Goal: Task Accomplishment & Management: Use online tool/utility

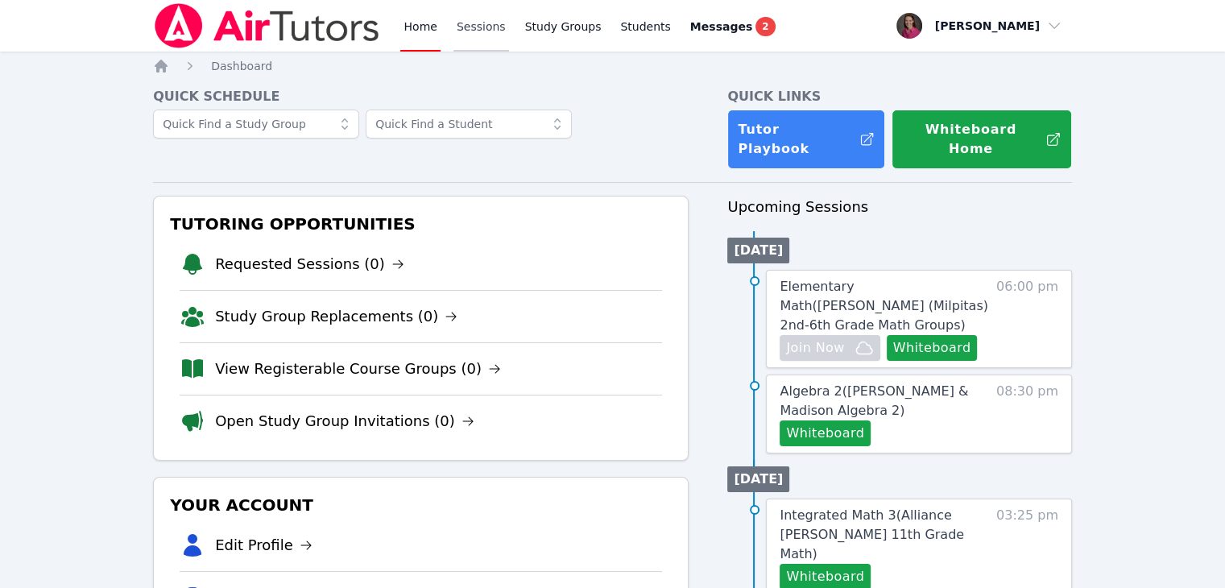
click at [491, 32] on link "Sessions" at bounding box center [482, 26] width 56 height 52
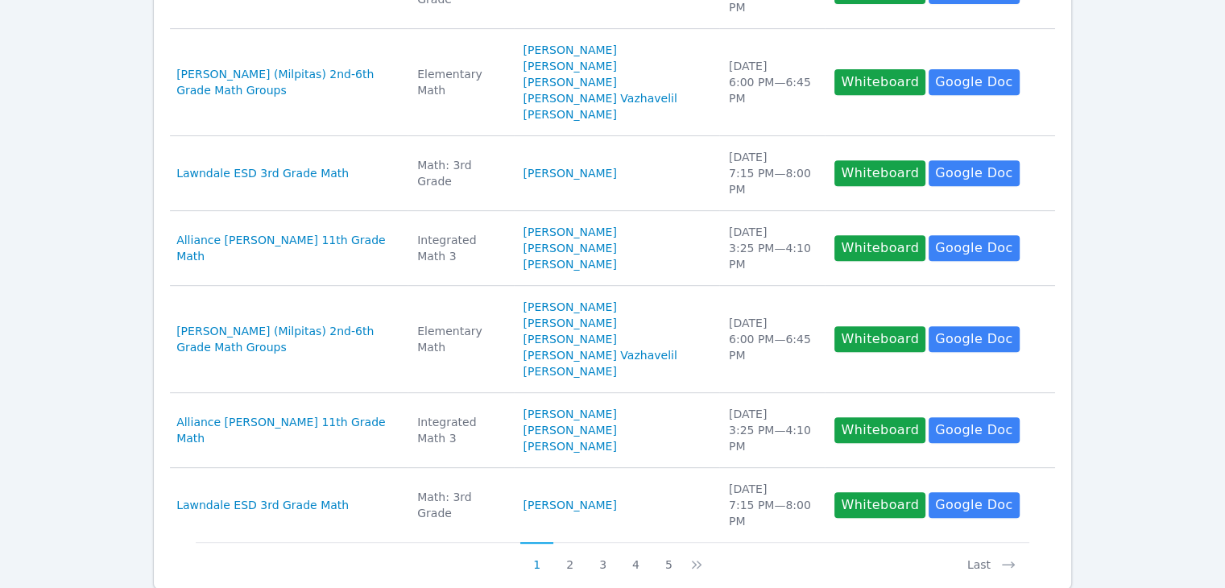
scroll to position [835, 0]
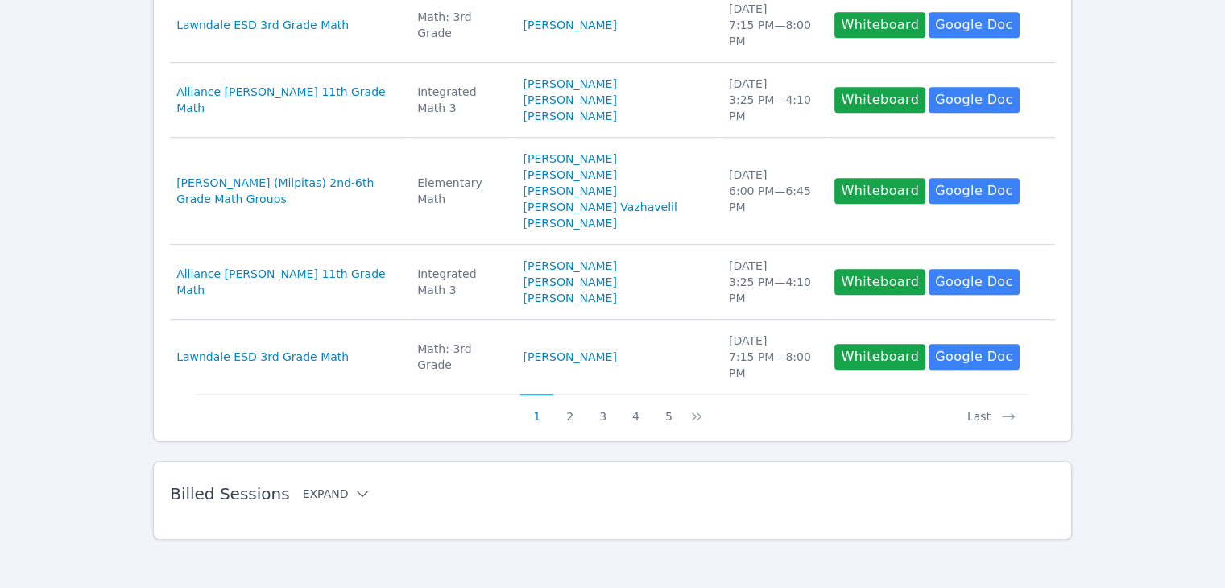
click at [354, 491] on icon at bounding box center [362, 494] width 16 height 16
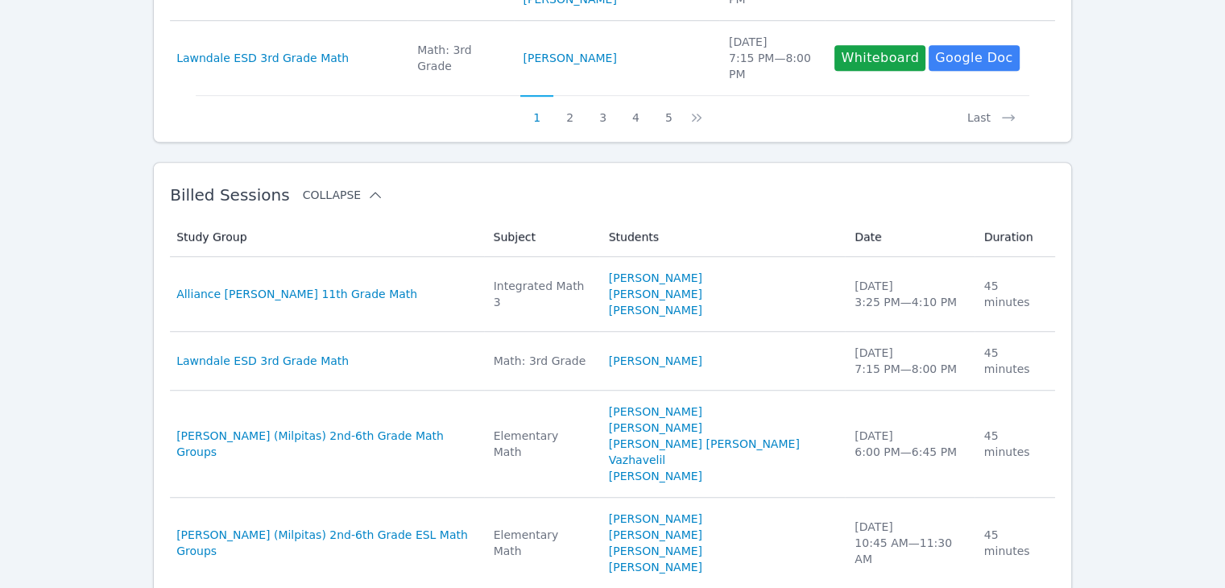
scroll to position [1175, 0]
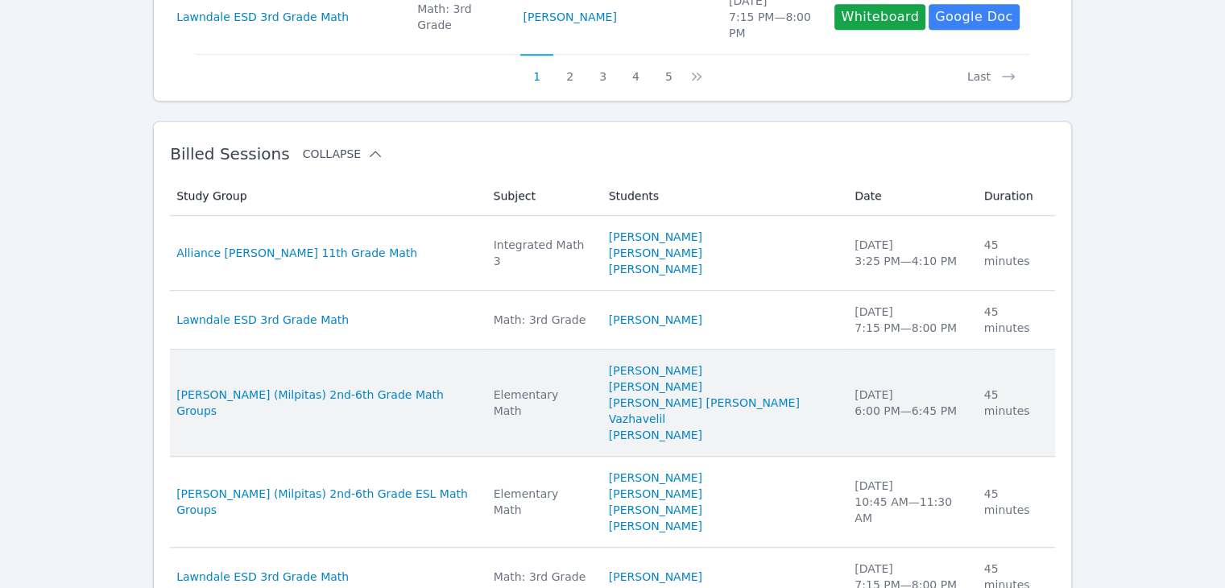
click at [561, 373] on td "Subject Elementary Math" at bounding box center [541, 403] width 115 height 107
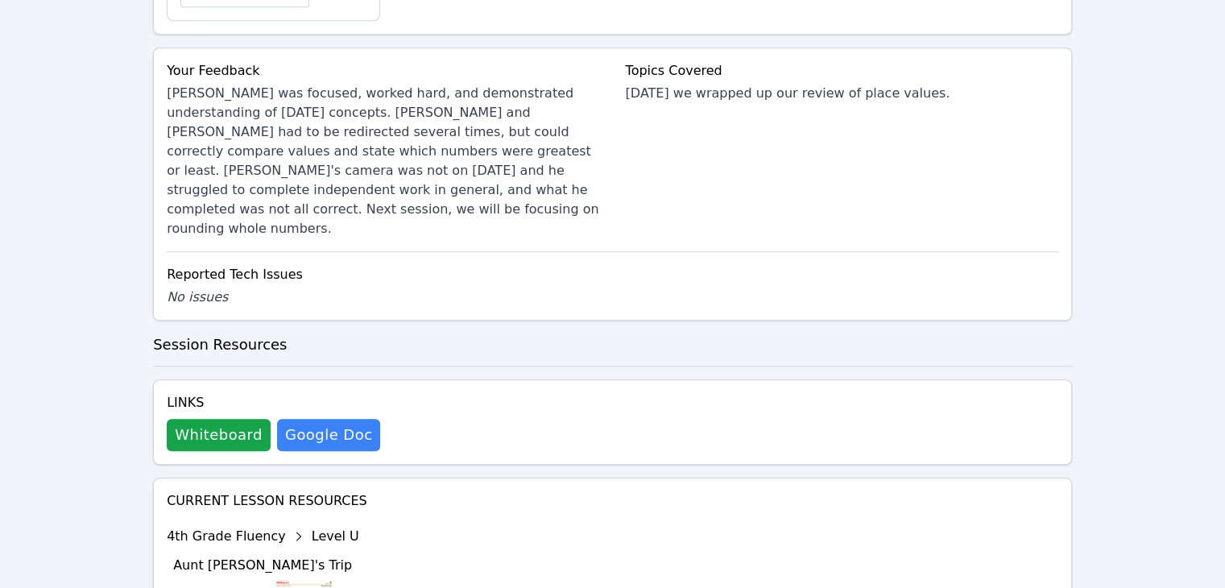
scroll to position [745, 0]
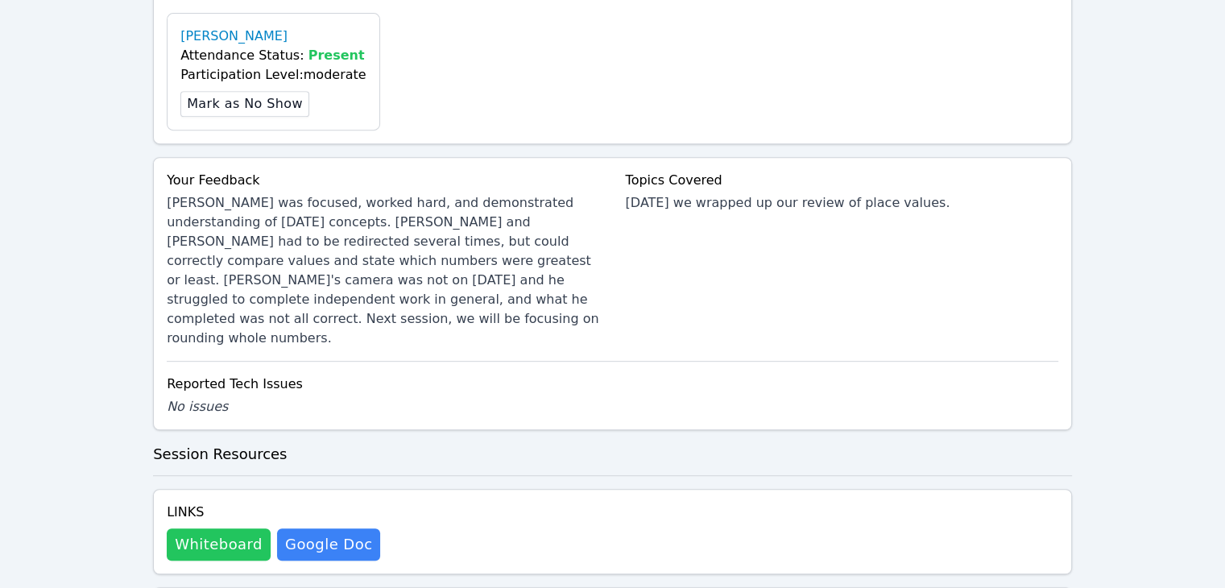
click at [222, 528] on button "Whiteboard" at bounding box center [219, 544] width 104 height 32
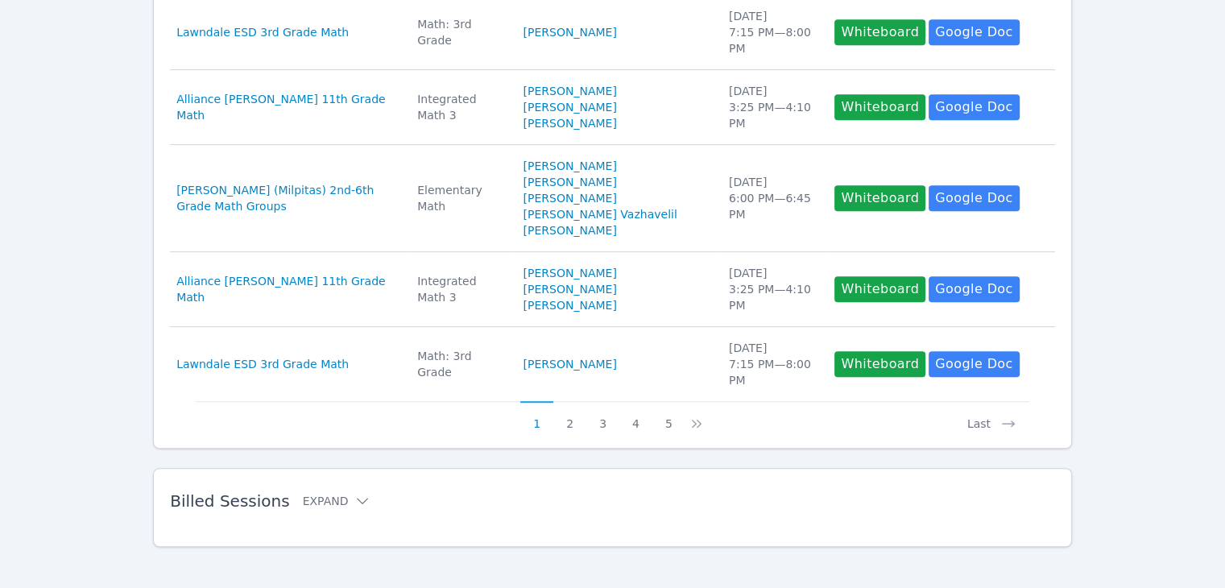
scroll to position [835, 0]
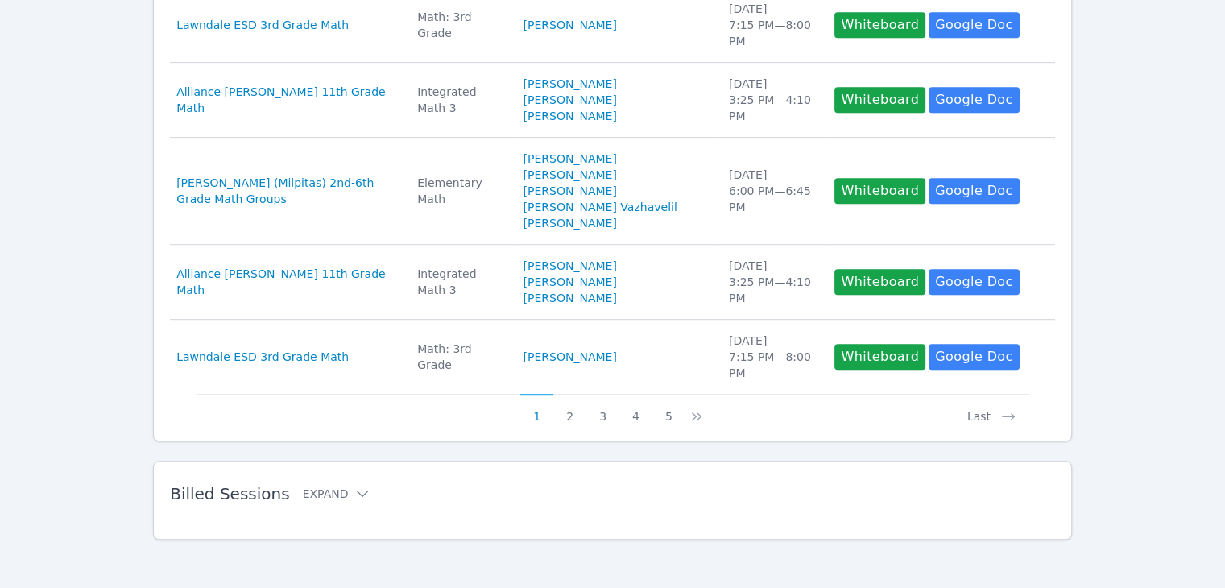
click at [335, 498] on h2 "Billed Sessions Expand" at bounding box center [587, 493] width 834 height 19
click at [354, 486] on icon at bounding box center [362, 494] width 16 height 16
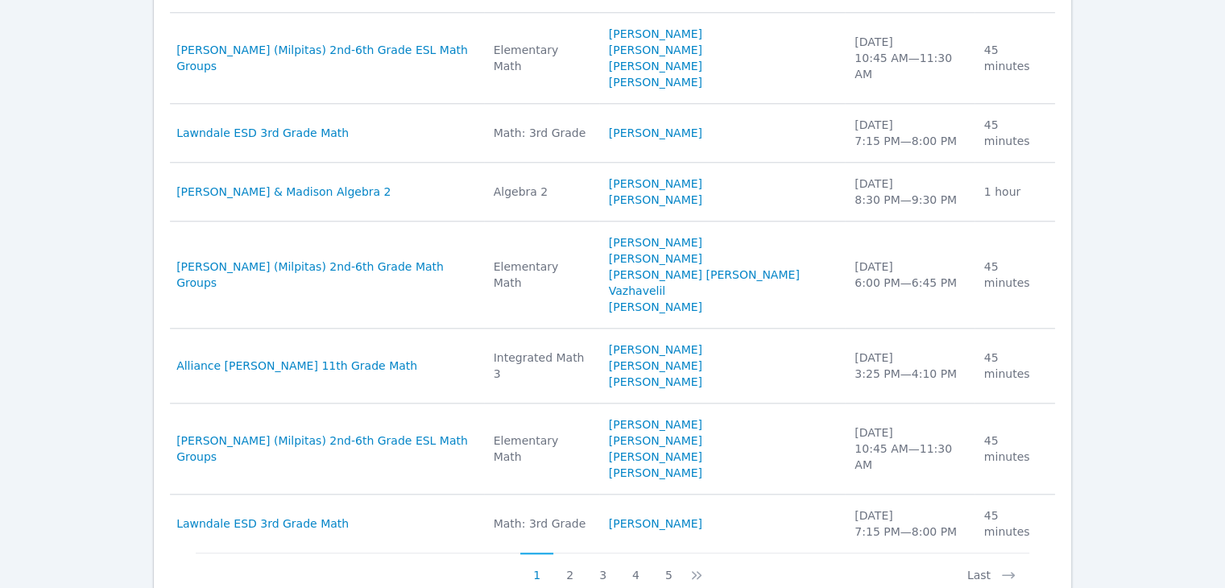
scroll to position [1622, 0]
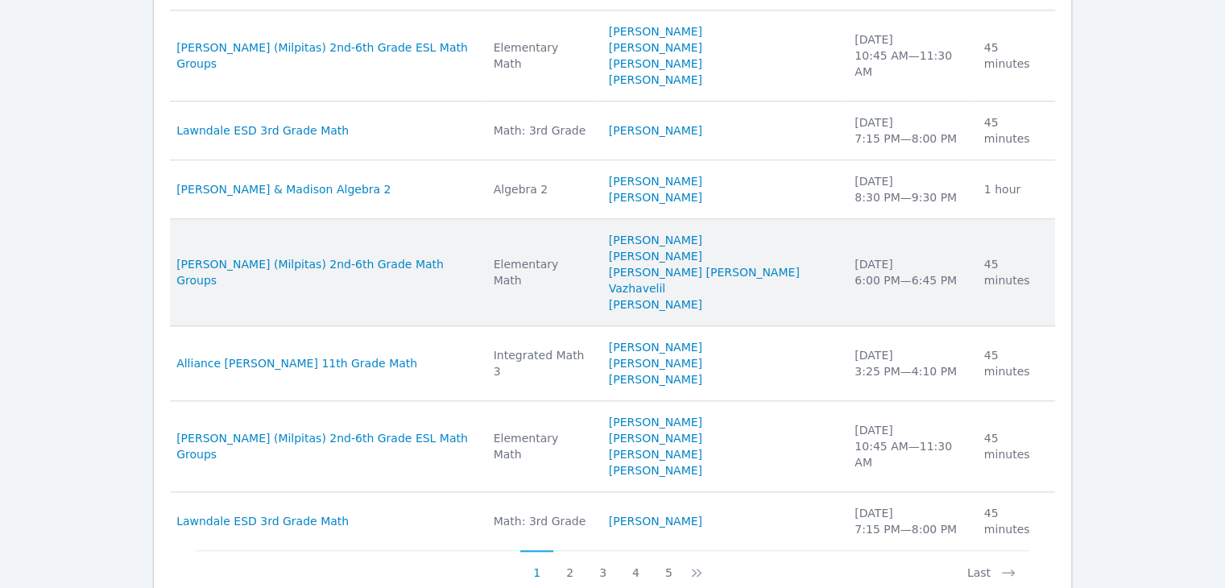
click at [483, 230] on td "Study Group [PERSON_NAME] (Milpitas) 2nd-6th Grade Math Groups" at bounding box center [326, 272] width 313 height 107
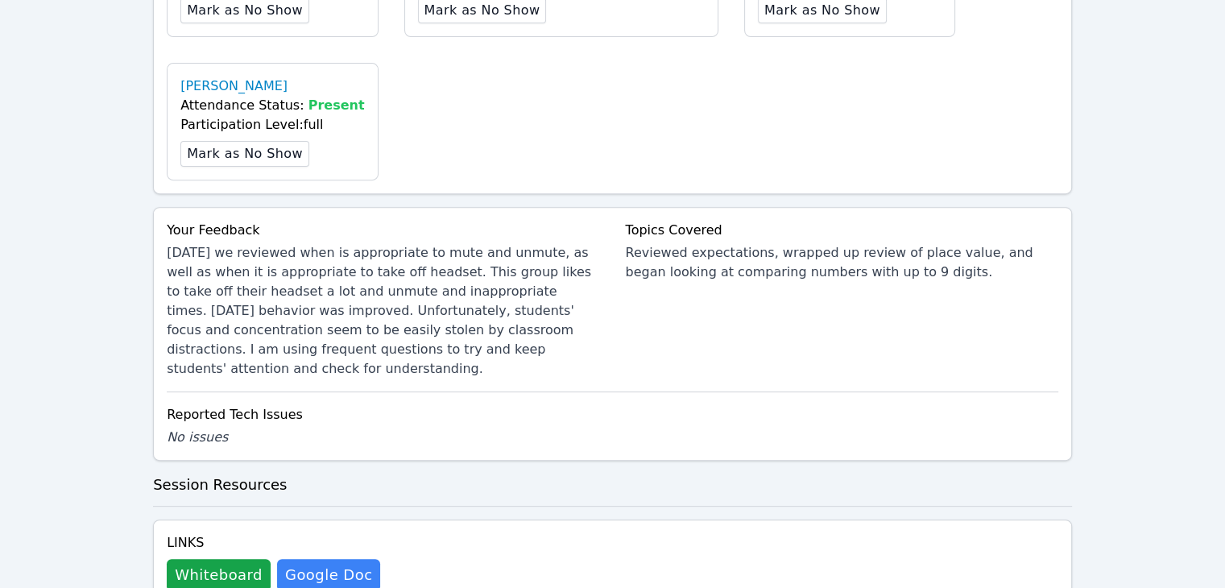
scroll to position [468, 0]
